Goal: Task Accomplishment & Management: Use online tool/utility

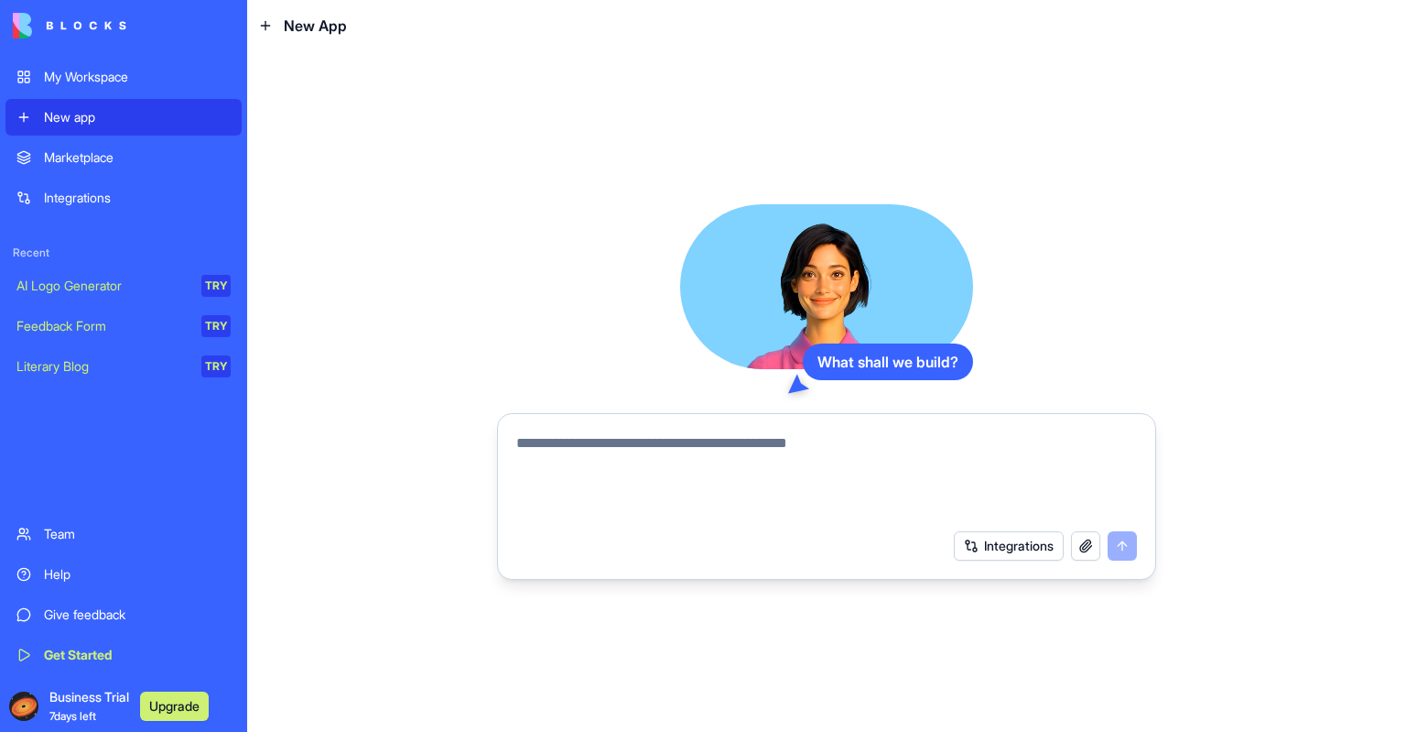
click at [869, 448] on textarea at bounding box center [826, 476] width 621 height 88
drag, startPoint x: 876, startPoint y: 441, endPoint x: 659, endPoint y: 446, distance: 217.0
click at [659, 446] on textarea at bounding box center [826, 476] width 621 height 88
type textarea "**********"
